Goal: Register for event/course

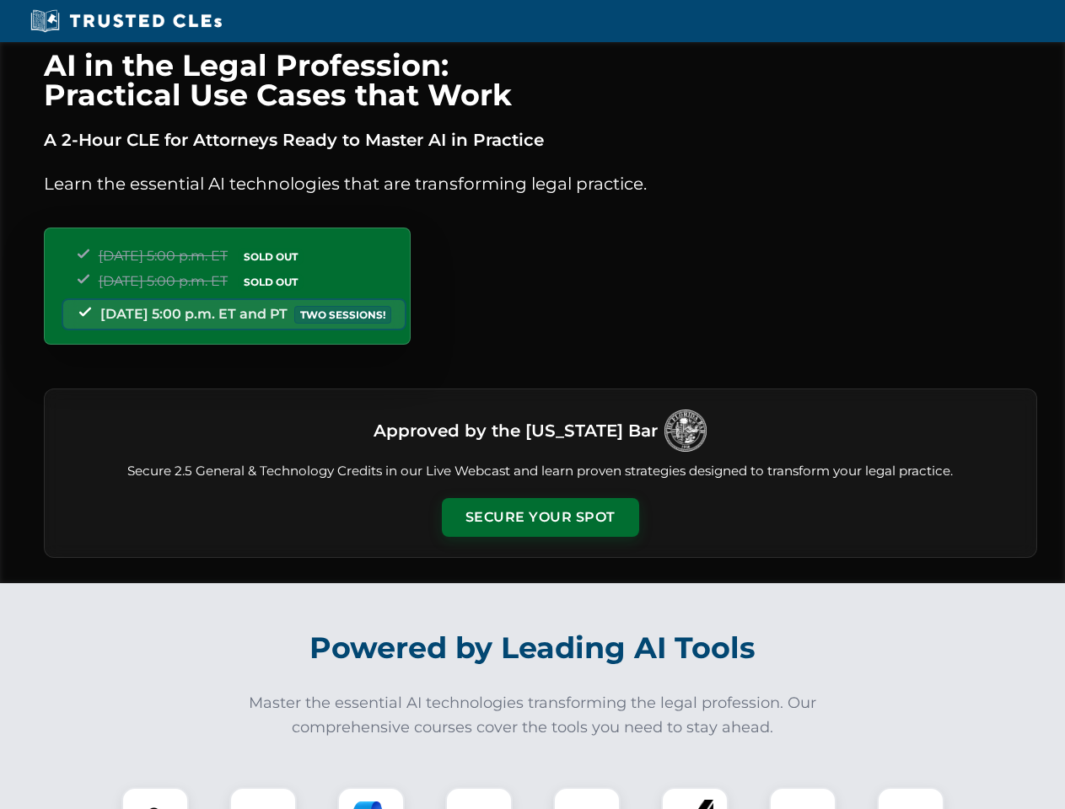
click at [540, 518] on button "Secure Your Spot" at bounding box center [540, 517] width 197 height 39
click at [155, 798] on img at bounding box center [155, 821] width 49 height 49
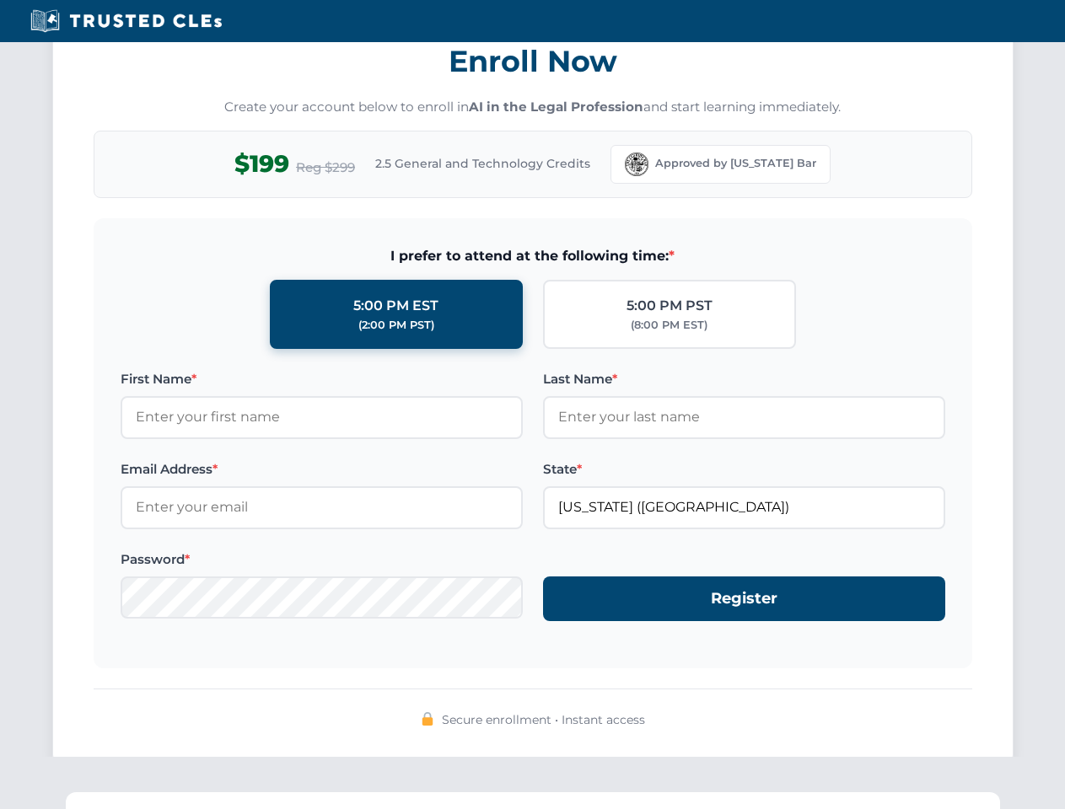
scroll to position [1655, 0]
